Goal: Transaction & Acquisition: Download file/media

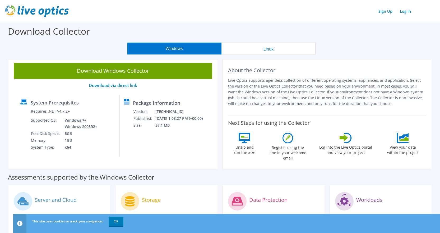
click at [274, 49] on button "Linux" at bounding box center [268, 49] width 94 height 12
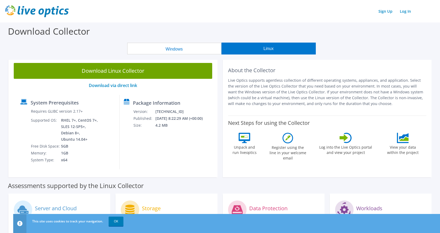
click at [176, 51] on button "Windows" at bounding box center [174, 49] width 94 height 12
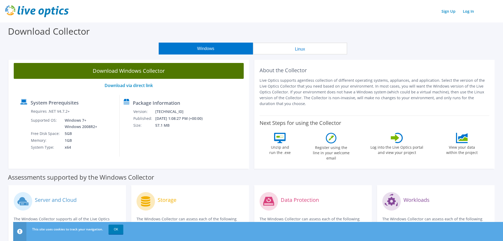
click at [128, 73] on link "Download Windows Collector" at bounding box center [129, 71] width 230 height 16
